Goal: Information Seeking & Learning: Learn about a topic

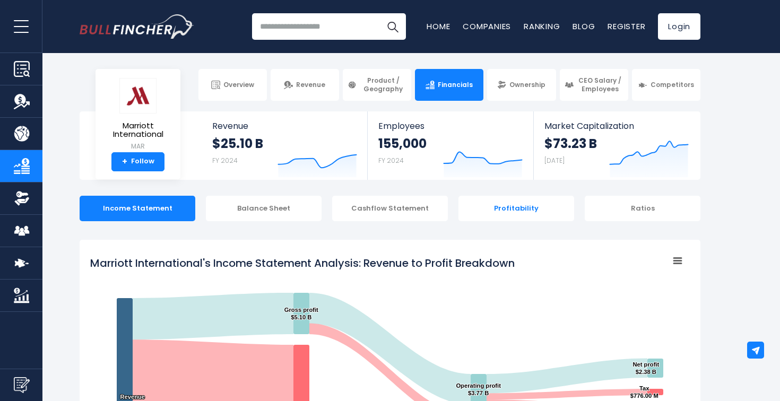
click at [511, 212] on div "Profitability" at bounding box center [516, 208] width 116 height 25
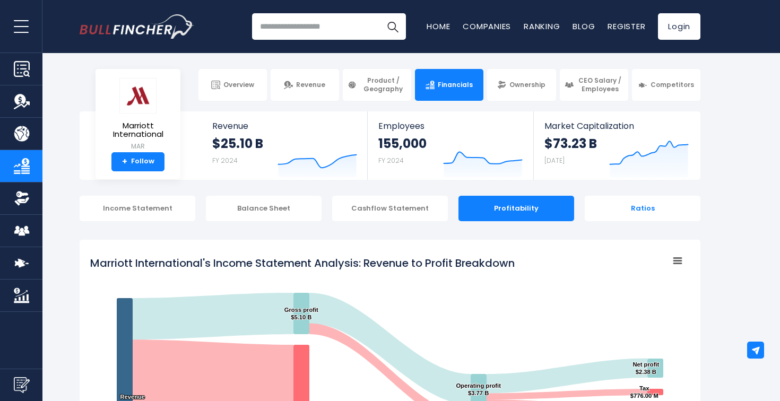
click at [632, 215] on div "Ratios" at bounding box center [642, 208] width 116 height 25
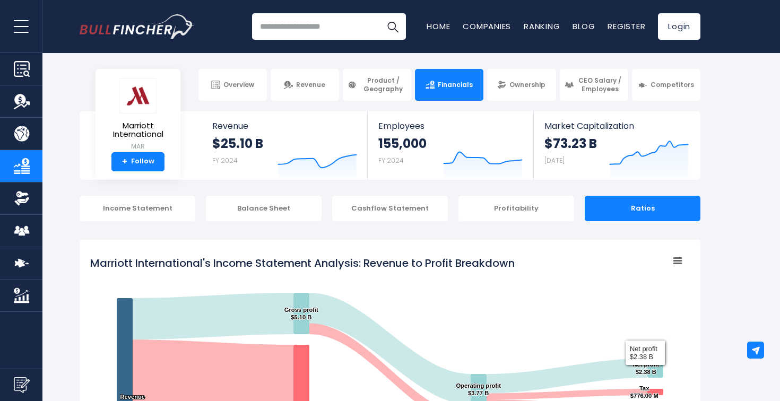
click at [645, 207] on div "Ratios" at bounding box center [642, 208] width 116 height 25
click at [517, 207] on div "Profitability" at bounding box center [516, 208] width 116 height 25
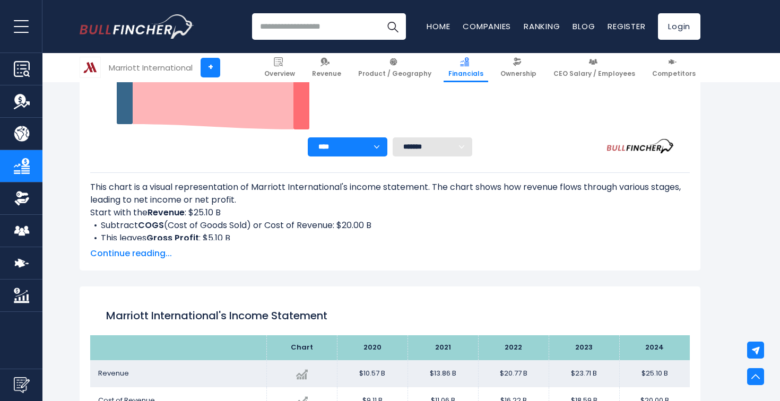
scroll to position [117, 0]
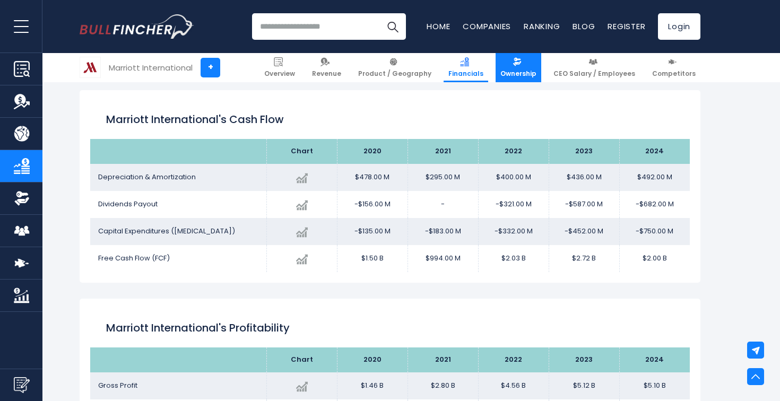
click at [512, 78] on link "Ownership" at bounding box center [518, 67] width 46 height 29
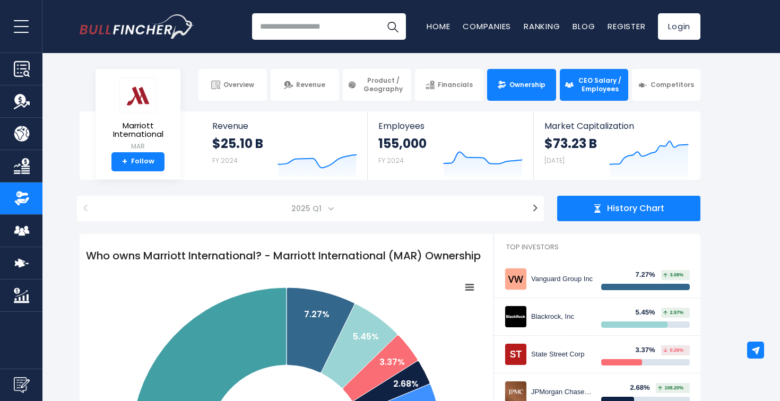
click at [603, 93] on link "CEO Salary / Employees" at bounding box center [594, 85] width 68 height 32
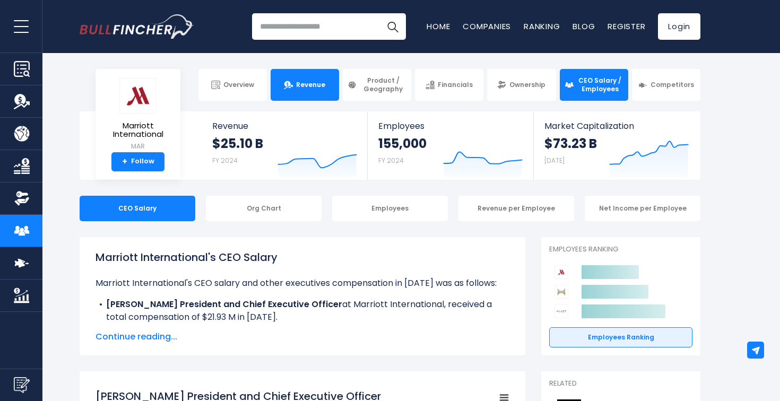
click at [306, 85] on span "Revenue" at bounding box center [310, 85] width 29 height 8
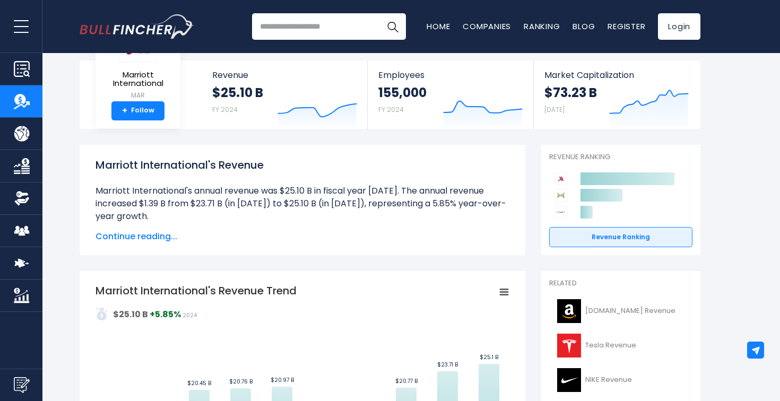
scroll to position [47, 0]
